Goal: Information Seeking & Learning: Learn about a topic

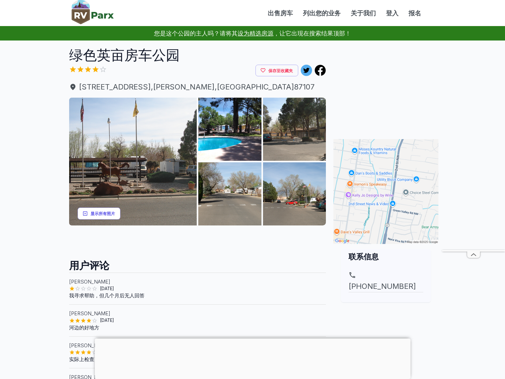
click at [104, 213] on font "显示所有照片" at bounding box center [102, 213] width 24 height 5
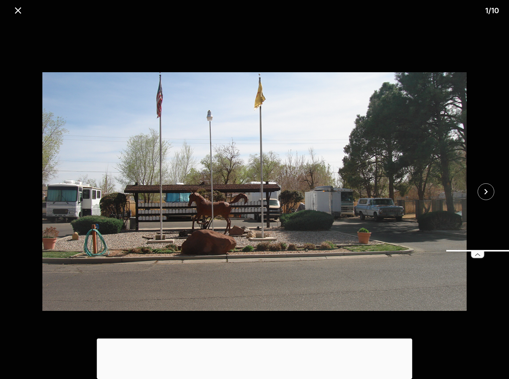
click at [475, 256] on icon at bounding box center [478, 255] width 13 height 6
click at [485, 190] on icon "关闭" at bounding box center [486, 191] width 11 height 11
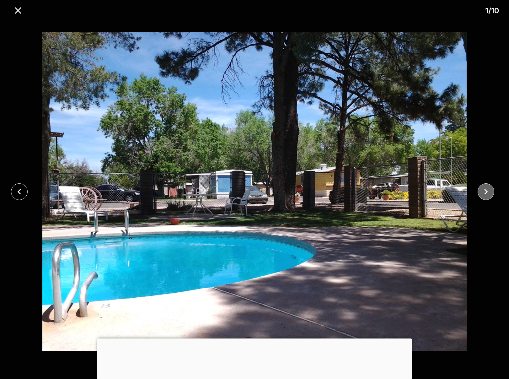
click at [485, 190] on icon "关闭" at bounding box center [486, 191] width 11 height 11
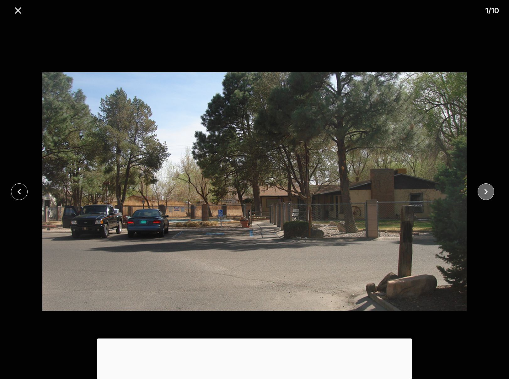
click at [485, 190] on icon "关闭" at bounding box center [486, 191] width 11 height 11
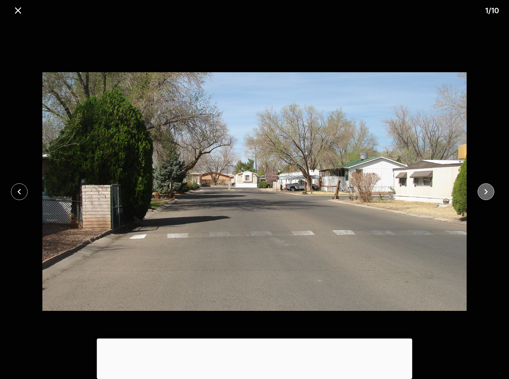
click at [485, 190] on icon "关闭" at bounding box center [486, 191] width 11 height 11
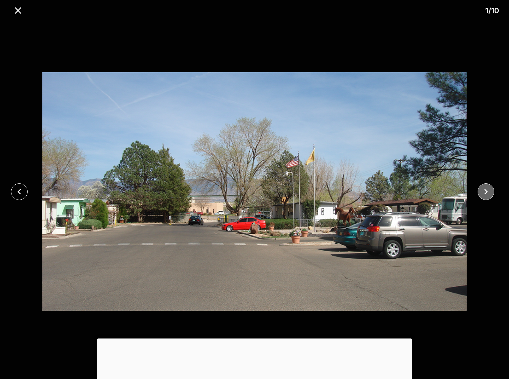
click at [485, 190] on icon "关闭" at bounding box center [486, 191] width 11 height 11
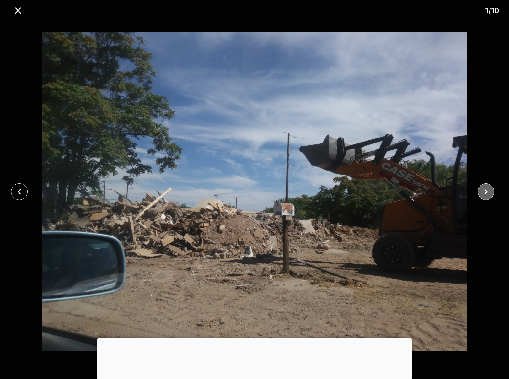
click at [485, 190] on icon "关闭" at bounding box center [486, 191] width 11 height 11
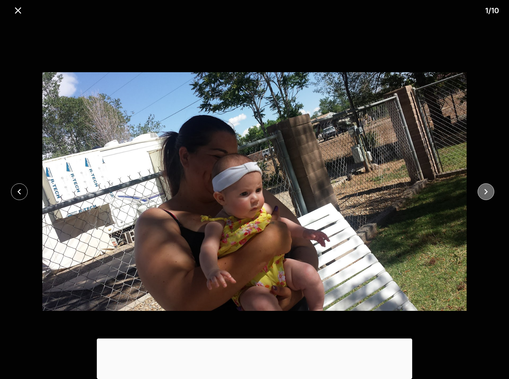
click at [485, 190] on icon "关闭" at bounding box center [486, 191] width 11 height 11
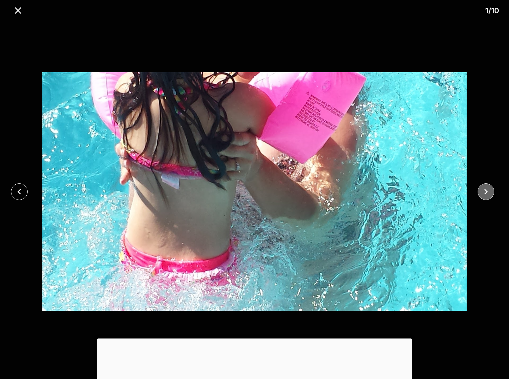
click at [485, 190] on icon "关闭" at bounding box center [486, 191] width 11 height 11
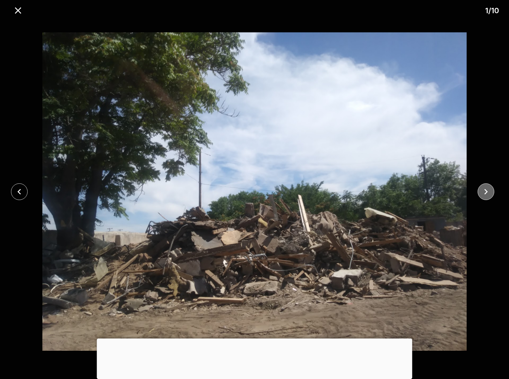
click at [485, 190] on icon "关闭" at bounding box center [486, 191] width 11 height 11
